Goal: Navigation & Orientation: Find specific page/section

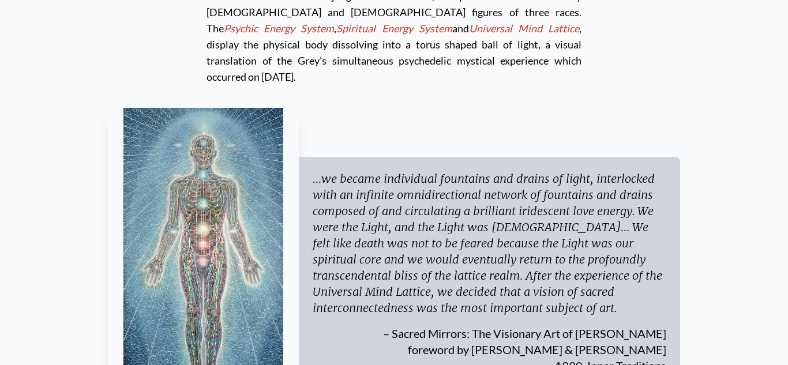
scroll to position [3238, 0]
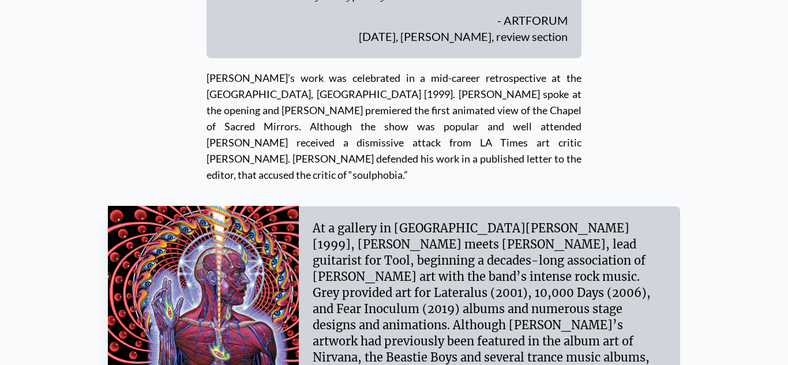
scroll to position [4358, 0]
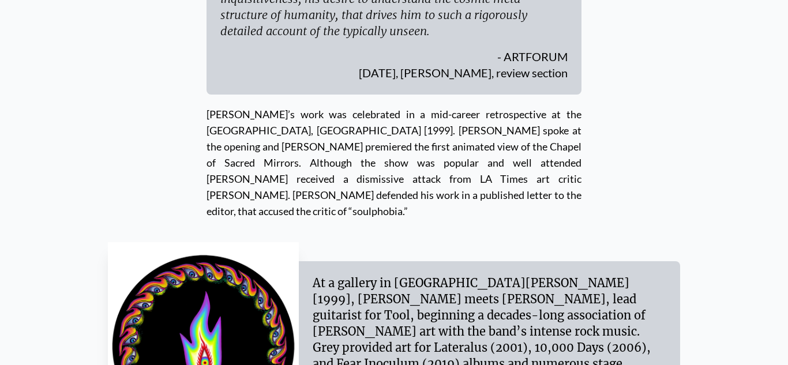
scroll to position [4321, 0]
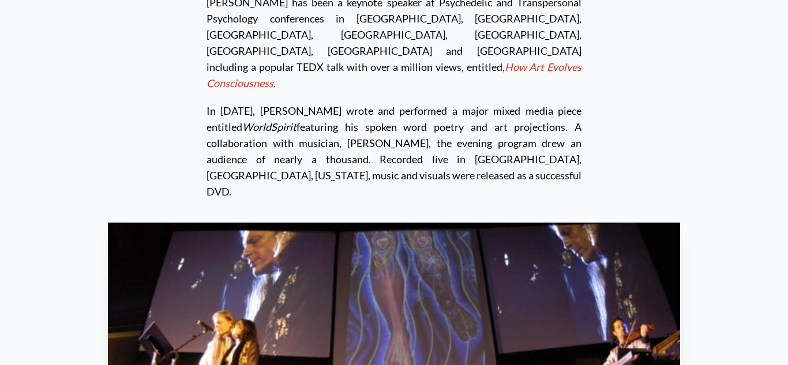
scroll to position [6193, 0]
